Goal: Transaction & Acquisition: Purchase product/service

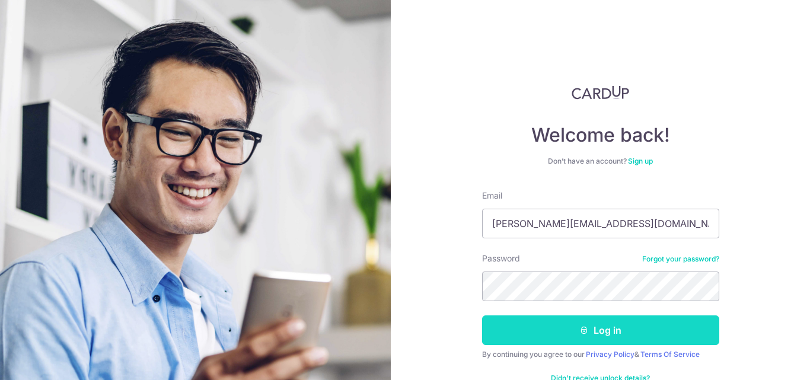
click at [575, 338] on button "Log in" at bounding box center [600, 331] width 237 height 30
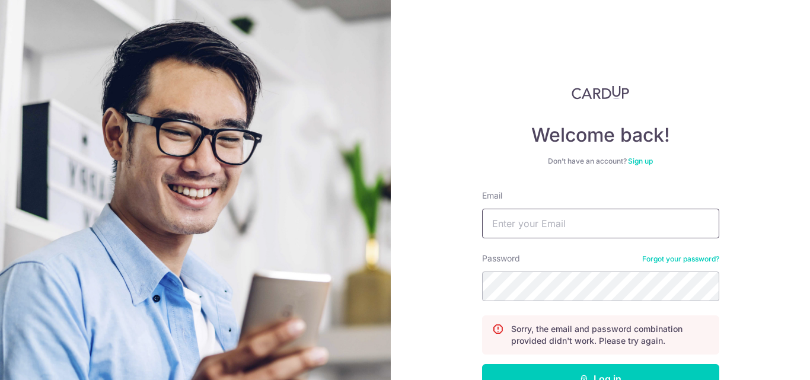
click at [568, 222] on input "Email" at bounding box center [600, 224] width 237 height 30
type input "ANCIS_D05@YAHOO.COM"
click at [482, 364] on button "Log in" at bounding box center [600, 379] width 237 height 30
click at [570, 236] on input "Email" at bounding box center [600, 224] width 237 height 30
click at [575, 230] on input "Email" at bounding box center [600, 224] width 237 height 30
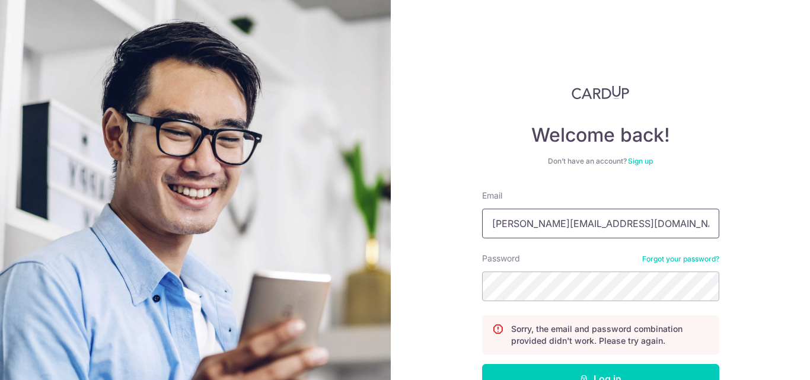
click at [668, 233] on input "franchesca.dumalaog@gmail.com" at bounding box center [600, 224] width 237 height 30
type input "franchesca.dumalaog@gmail.com"
click at [482, 364] on button "Log in" at bounding box center [600, 379] width 237 height 30
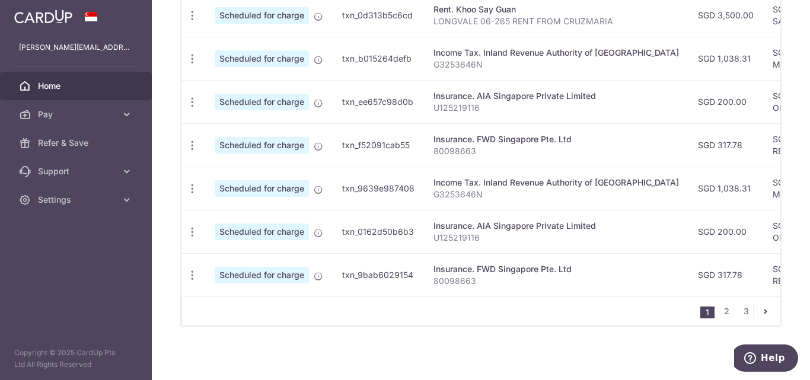
scroll to position [475, 0]
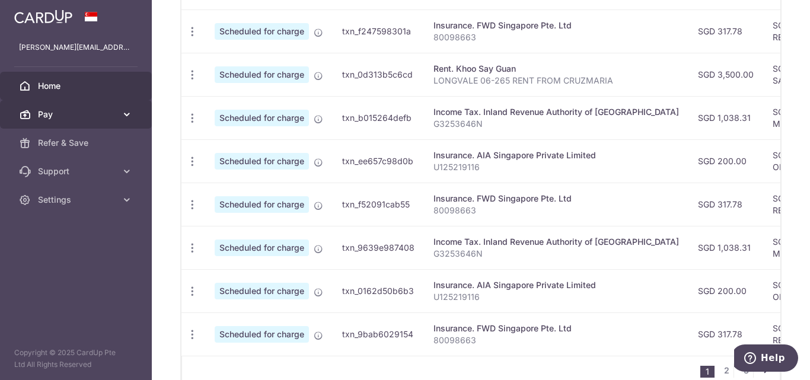
click at [94, 108] on link "Pay" at bounding box center [76, 114] width 152 height 28
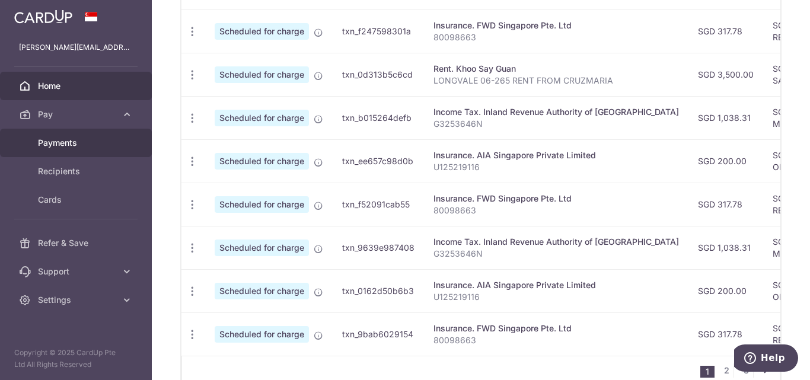
click at [84, 150] on link "Payments" at bounding box center [76, 143] width 152 height 28
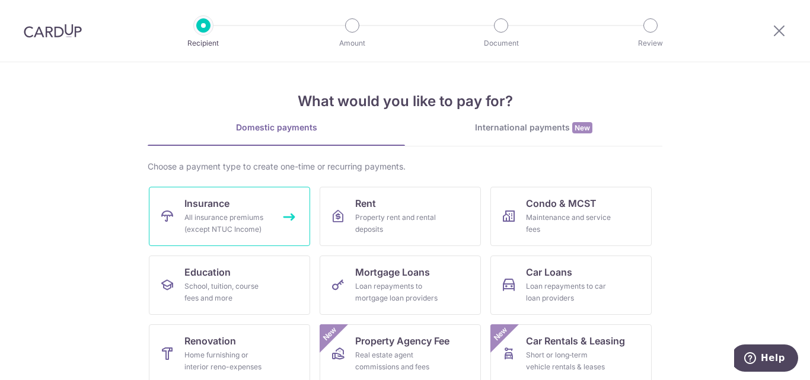
click at [207, 204] on span "Insurance" at bounding box center [207, 203] width 45 height 14
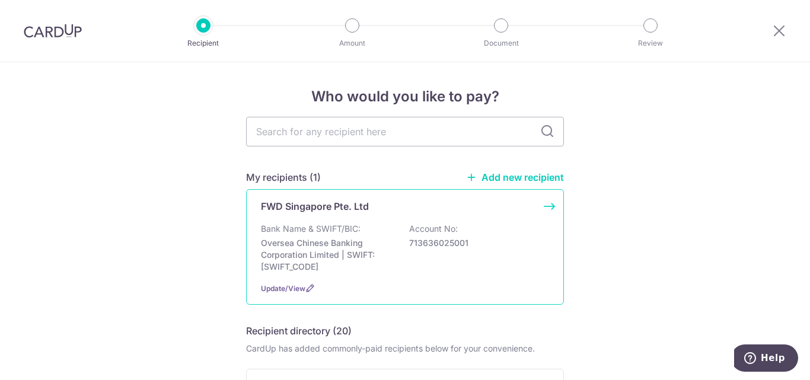
click at [395, 244] on div "Bank Name & SWIFT/BIC: Oversea Chinese Banking Corporation Limited | SWIFT: [SW…" at bounding box center [405, 248] width 288 height 50
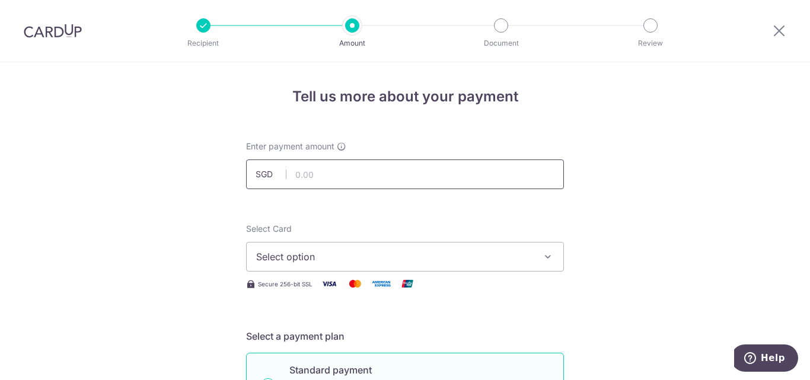
click at [393, 168] on input "text" at bounding box center [405, 175] width 318 height 30
type input "568.14"
click at [334, 253] on span "Select option" at bounding box center [394, 257] width 276 height 14
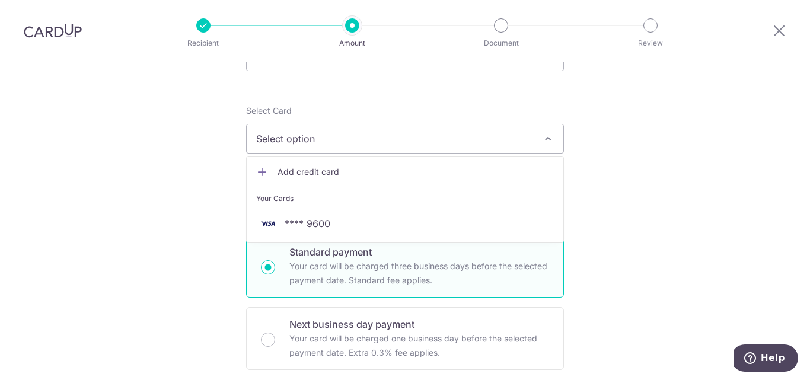
scroll to position [119, 0]
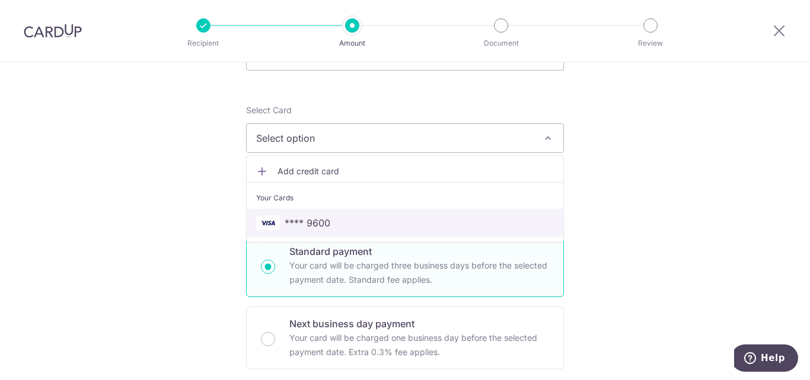
click at [329, 227] on span "**** 9600" at bounding box center [405, 223] width 298 height 14
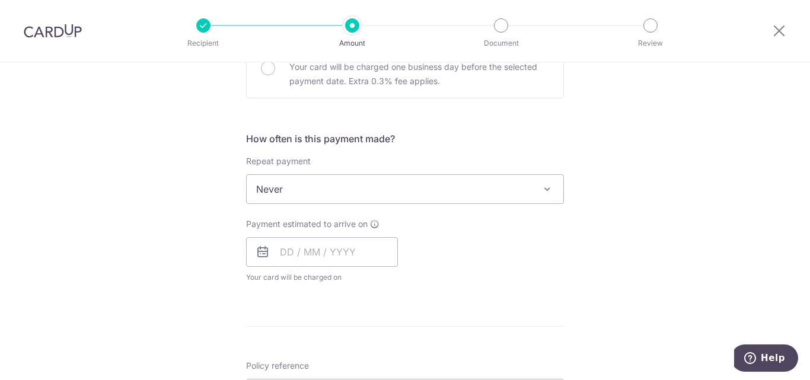
scroll to position [415, 0]
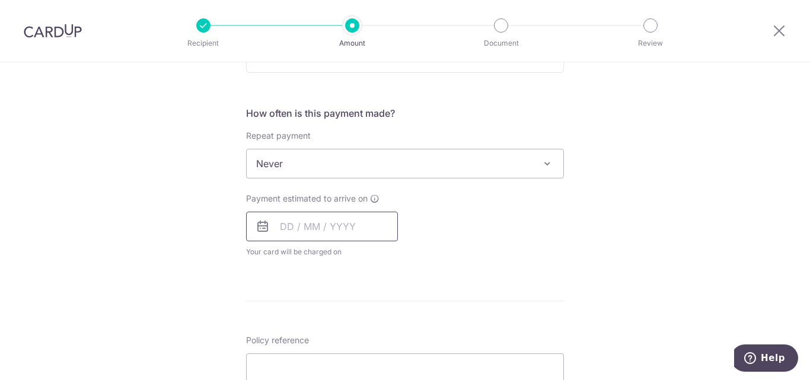
click at [285, 224] on input "text" at bounding box center [322, 227] width 152 height 30
click at [507, 260] on div "How often is this payment made? Repeat payment Never Every week Every month Eve…" at bounding box center [405, 186] width 318 height 161
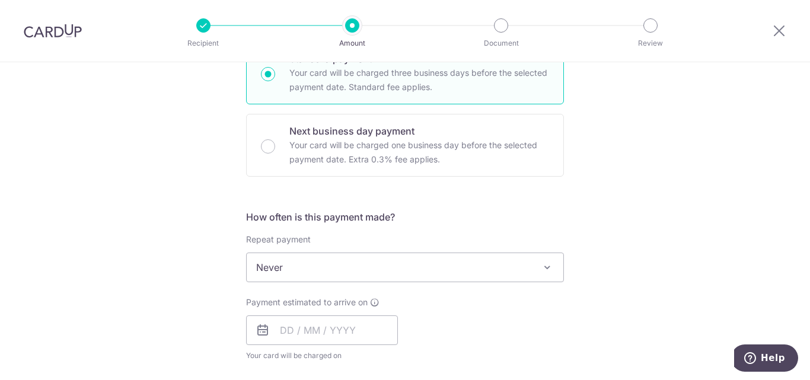
scroll to position [356, 0]
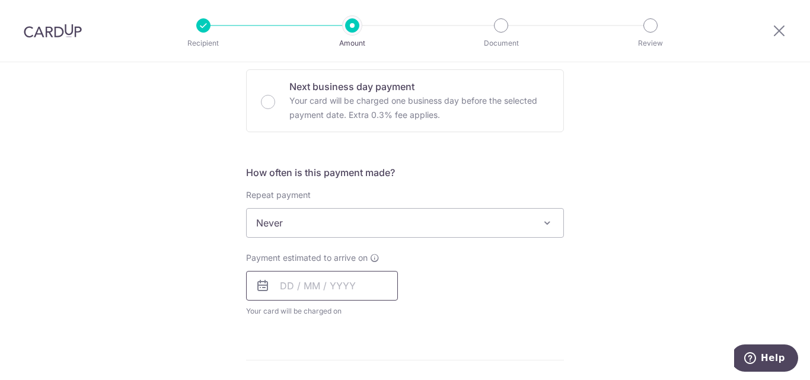
click at [284, 284] on input "text" at bounding box center [322, 286] width 152 height 30
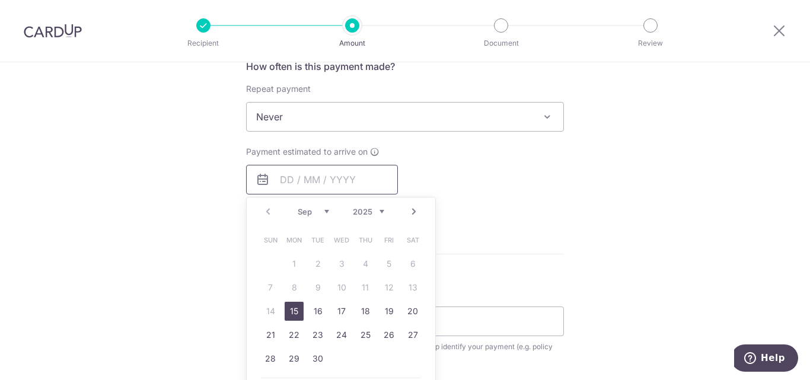
scroll to position [475, 0]
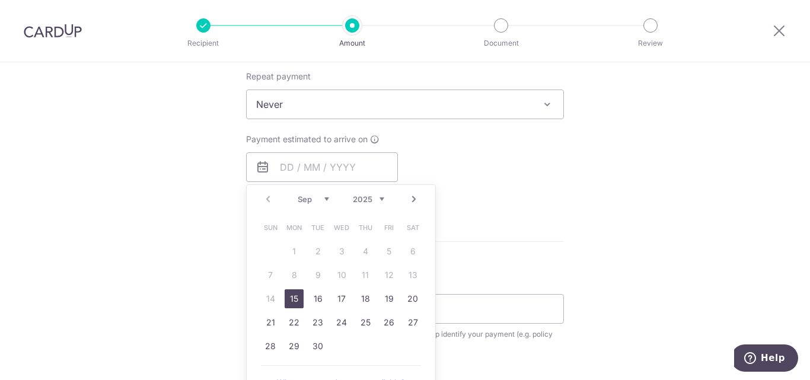
click at [296, 297] on link "15" at bounding box center [294, 299] width 19 height 19
type input "[DATE]"
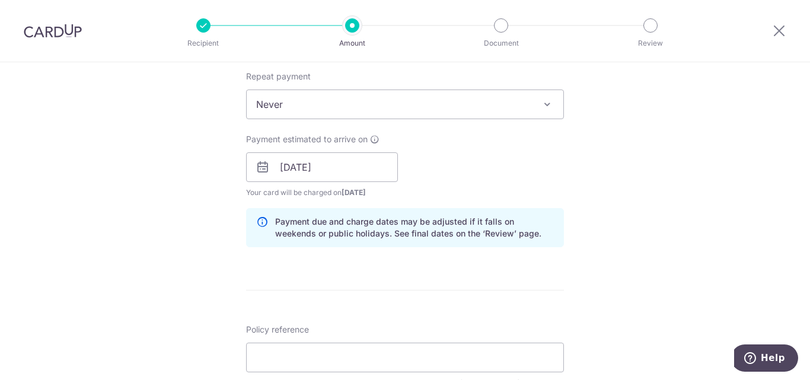
click at [627, 262] on div "Tell us more about your payment Enter payment amount SGD 568.14 568.14 Select C…" at bounding box center [405, 149] width 810 height 1122
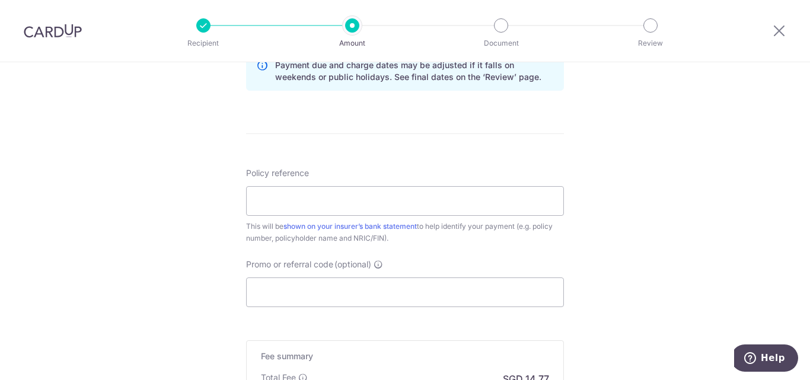
scroll to position [712, 0]
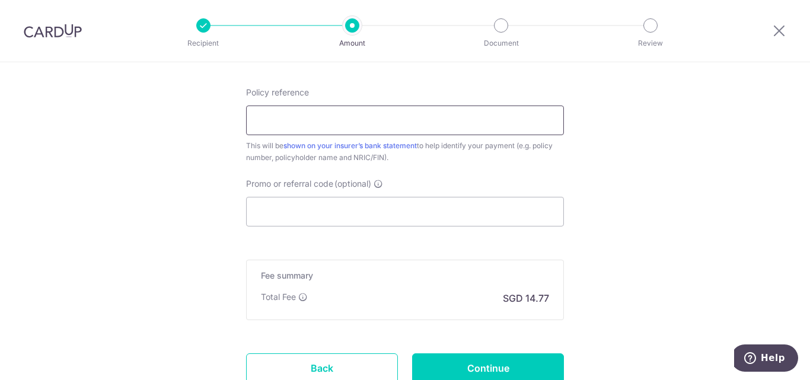
click at [328, 123] on input "Policy reference" at bounding box center [405, 121] width 318 height 30
click at [380, 114] on input "Policy reference" at bounding box center [405, 121] width 318 height 30
type input "80098650"
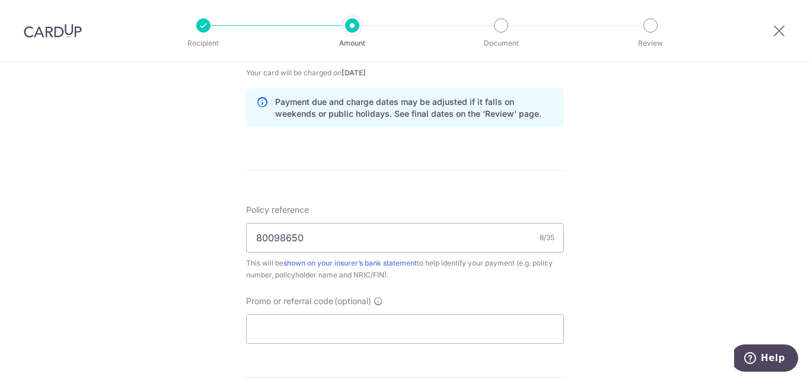
scroll to position [653, 0]
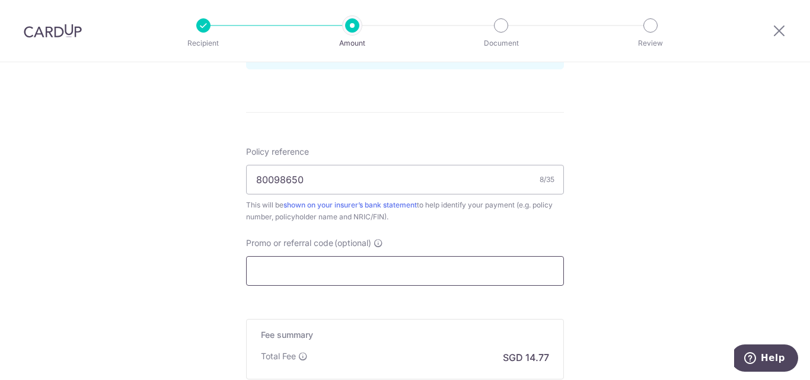
click at [368, 272] on input "Promo or referral code (optional)" at bounding box center [405, 271] width 318 height 30
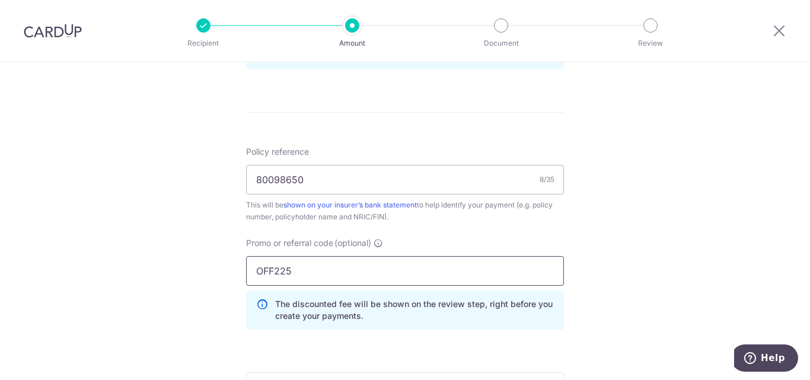
type input "OFF225"
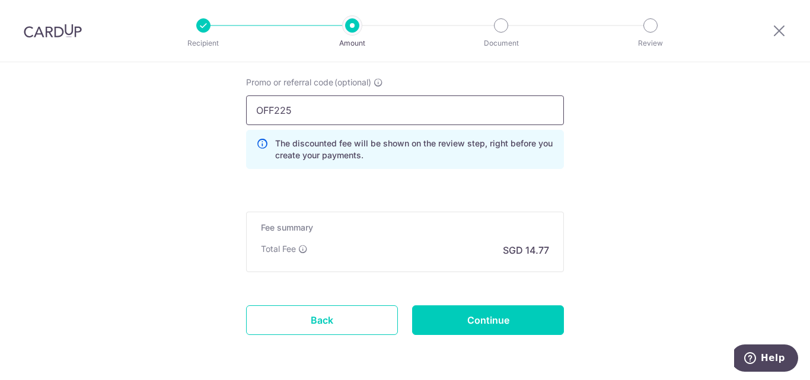
scroll to position [831, 0]
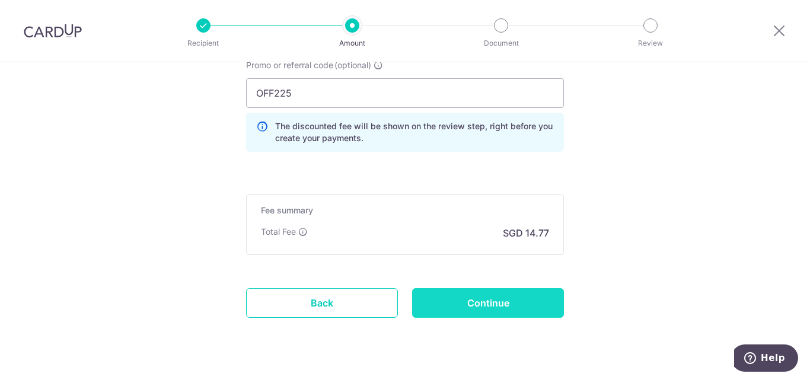
click at [517, 297] on input "Continue" at bounding box center [488, 303] width 152 height 30
type input "Create Schedule"
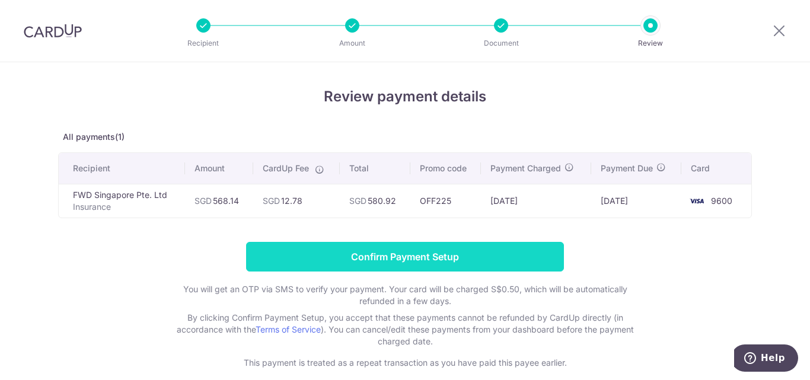
click at [474, 250] on input "Confirm Payment Setup" at bounding box center [405, 257] width 318 height 30
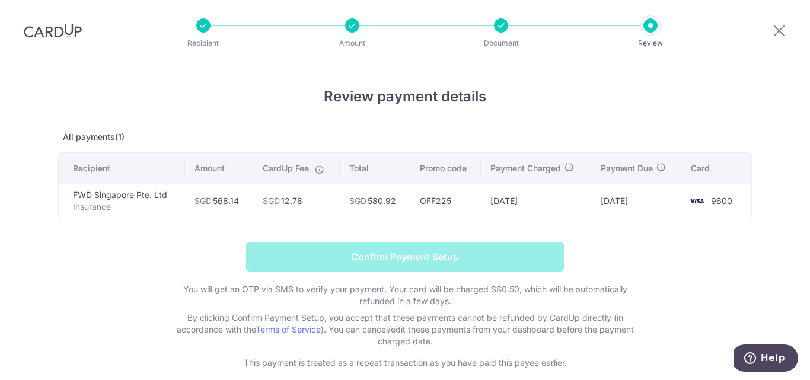
click at [474, 250] on form "Confirm Payment Setup You will get an OTP via SMS to verify your payment. Your …" at bounding box center [405, 305] width 694 height 127
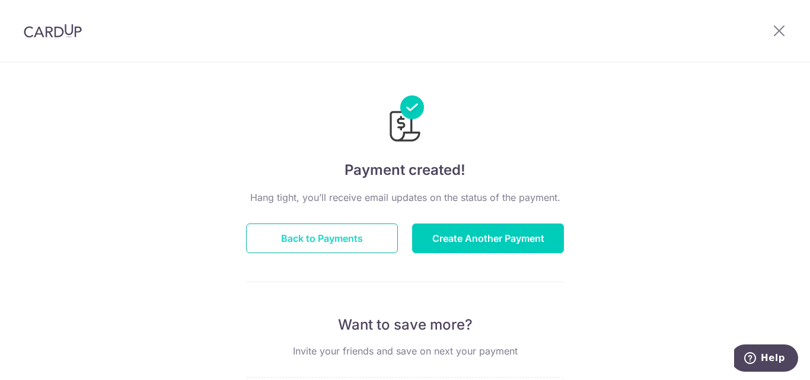
click at [359, 245] on button "Back to Payments" at bounding box center [322, 239] width 152 height 30
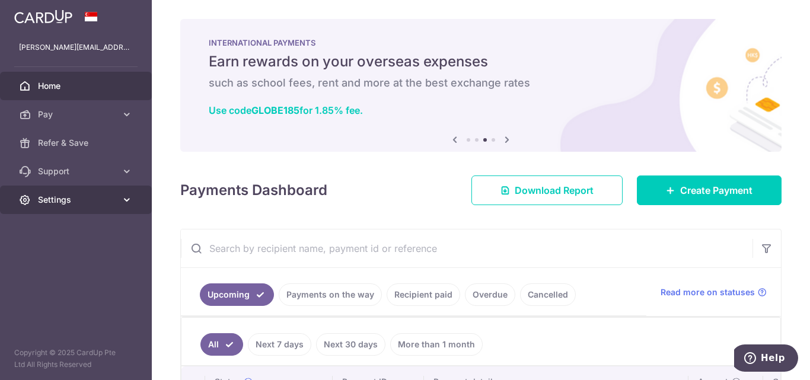
click at [98, 205] on span "Settings" at bounding box center [77, 200] width 78 height 12
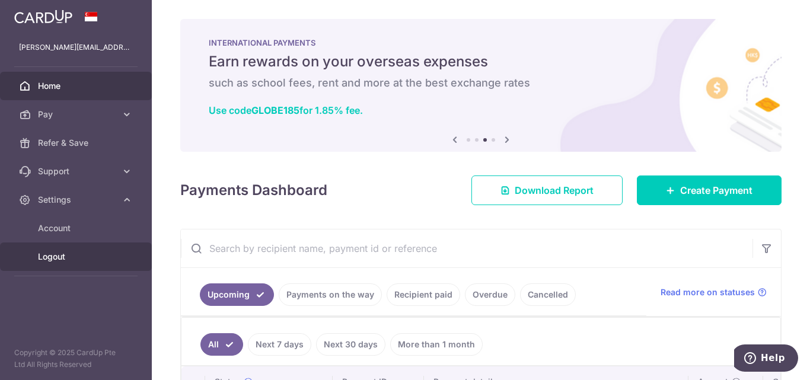
click at [84, 248] on link "Logout" at bounding box center [76, 257] width 152 height 28
